Goal: Task Accomplishment & Management: Manage account settings

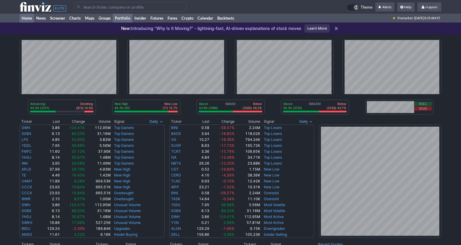
click at [122, 14] on link "Portfolio" at bounding box center [123, 18] width 20 height 9
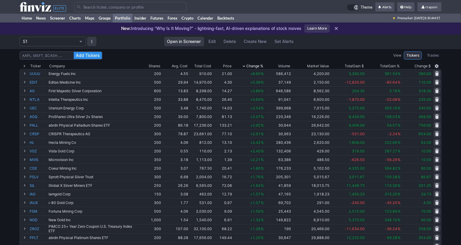
click at [451, 110] on div "Add Tickers View Tickers Trades Ticker Company Shares Avg. Cost Total Cost Pric…" at bounding box center [230, 236] width 461 height 374
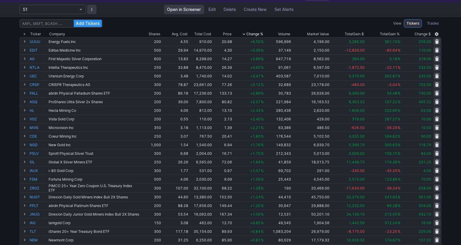
scroll to position [43, 0]
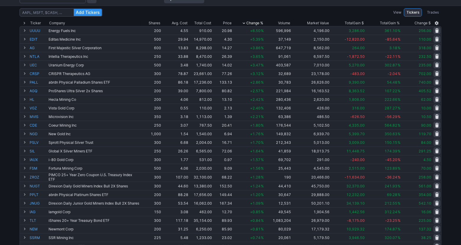
click at [452, 73] on div "Add Tickers View Tickers Trades Ticker Company Shares Avg. Cost Total Cost Pric…" at bounding box center [230, 193] width 461 height 374
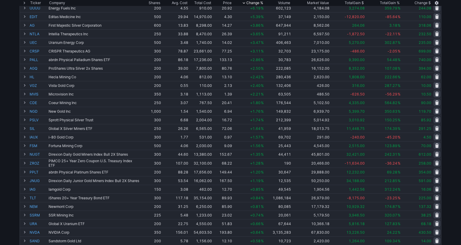
scroll to position [0, 0]
